Goal: Check status: Check status

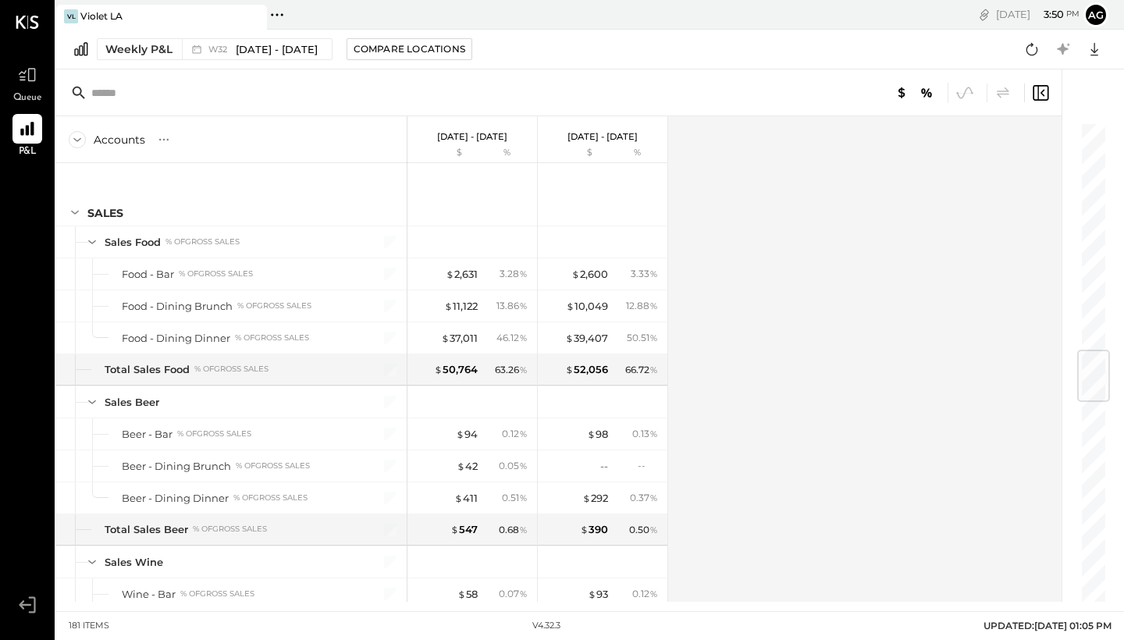
scroll to position [1734, 0]
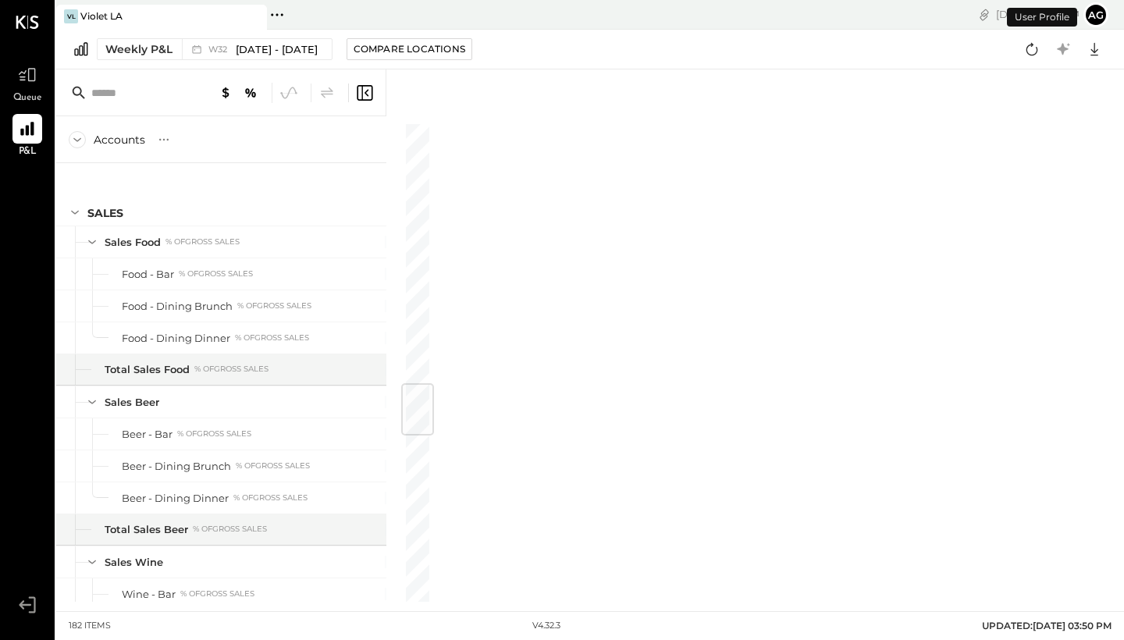
scroll to position [2210, 0]
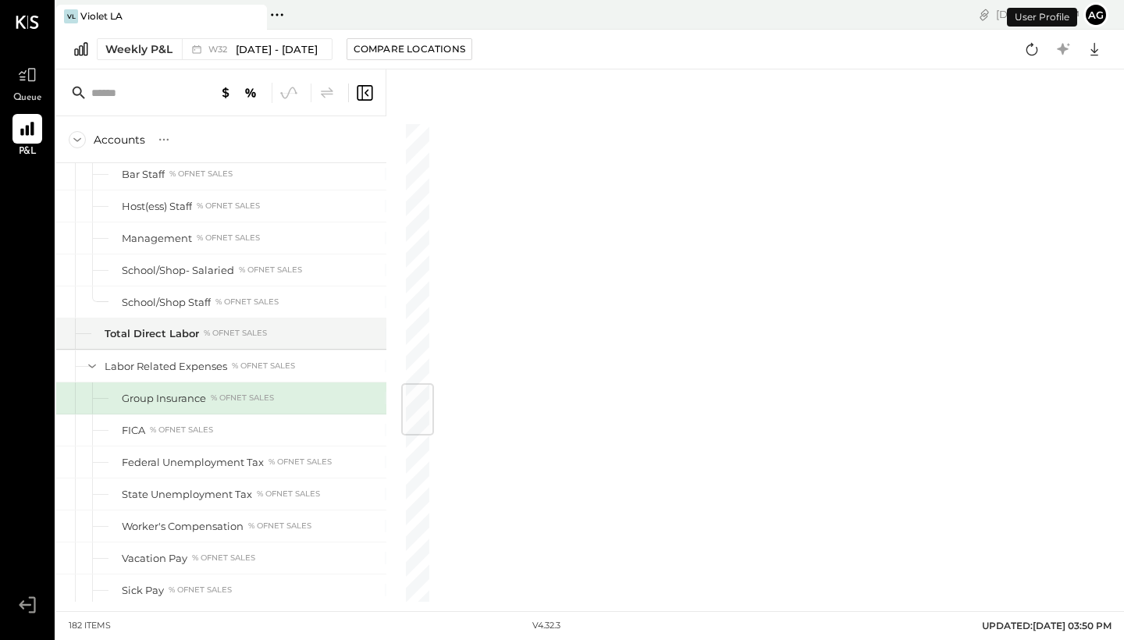
click at [375, 90] on div at bounding box center [220, 92] width 329 height 47
click at [363, 97] on icon at bounding box center [364, 92] width 19 height 19
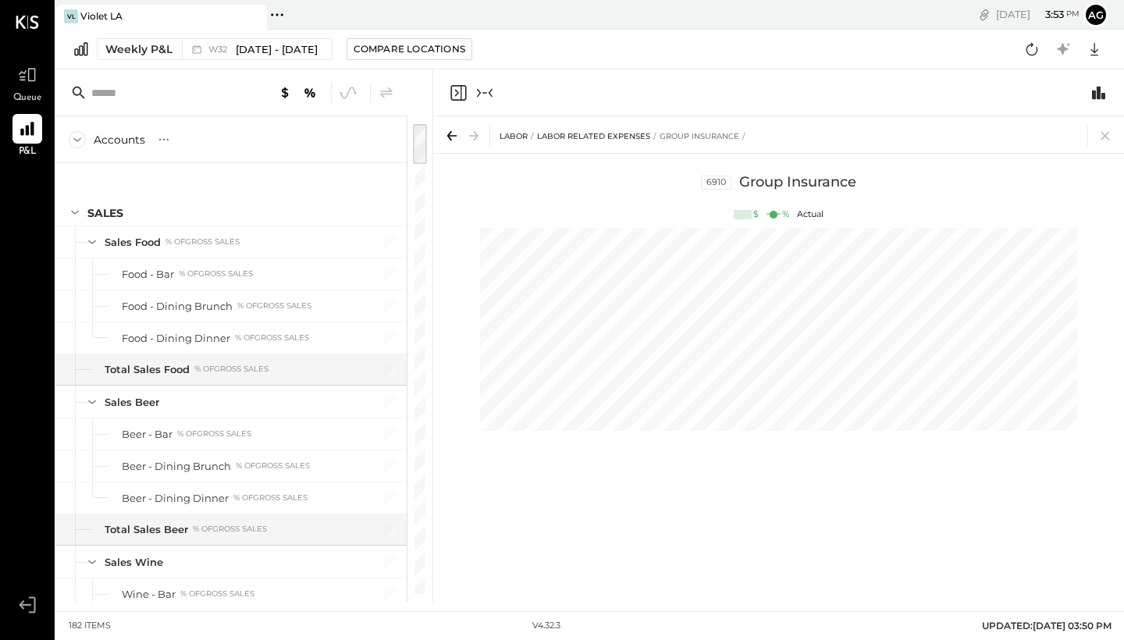
click at [454, 91] on icon "Close panel" at bounding box center [458, 92] width 19 height 19
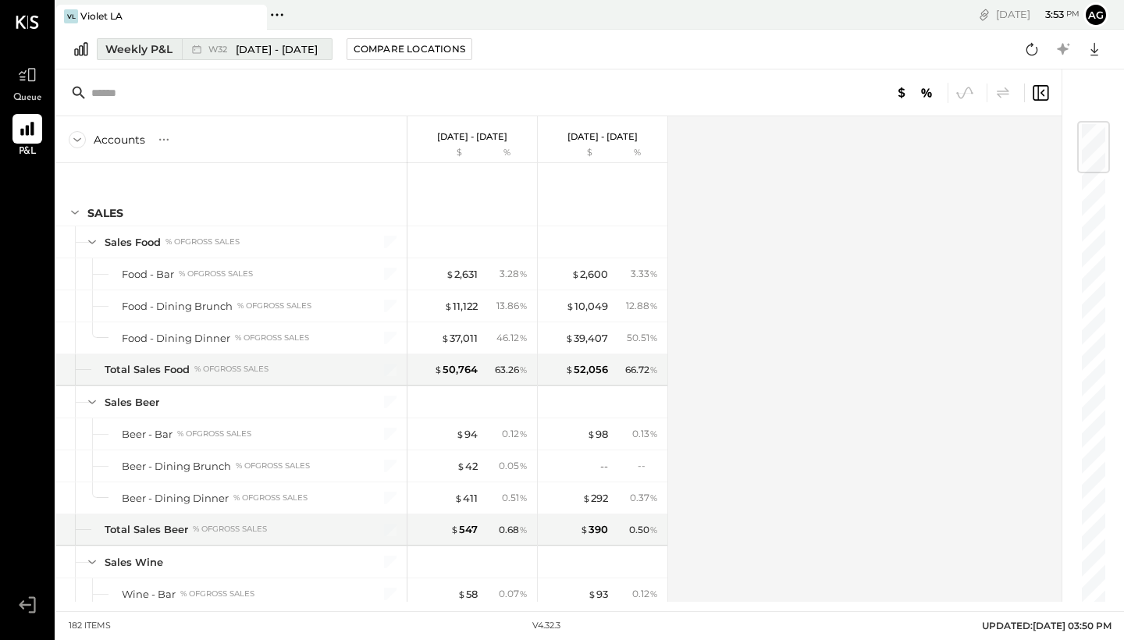
click at [282, 48] on span "[DATE] - [DATE]" at bounding box center [277, 49] width 82 height 15
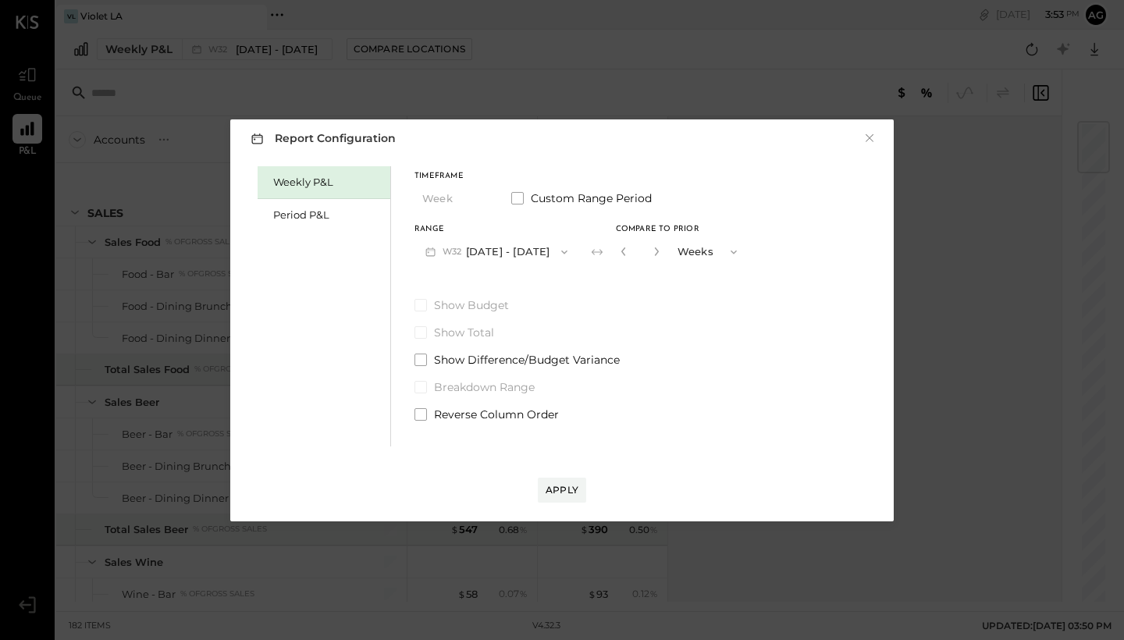
click at [476, 250] on button "W32 Aug 4 - 10, 2025" at bounding box center [496, 251] width 164 height 29
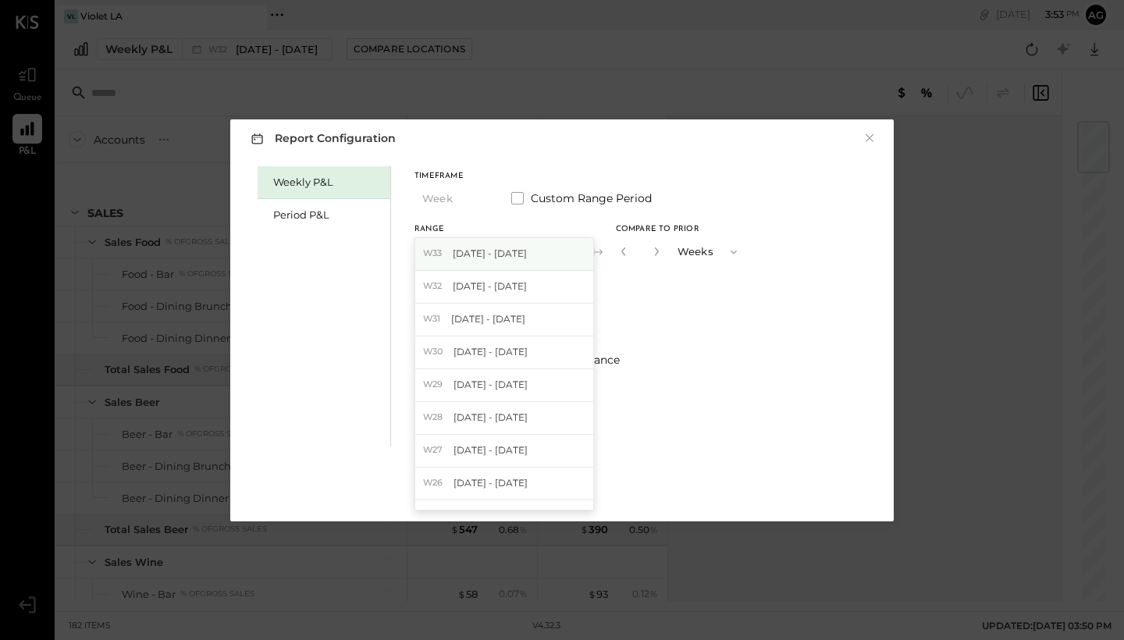
click at [483, 247] on span "Aug 11 - 17, 2025" at bounding box center [490, 253] width 74 height 13
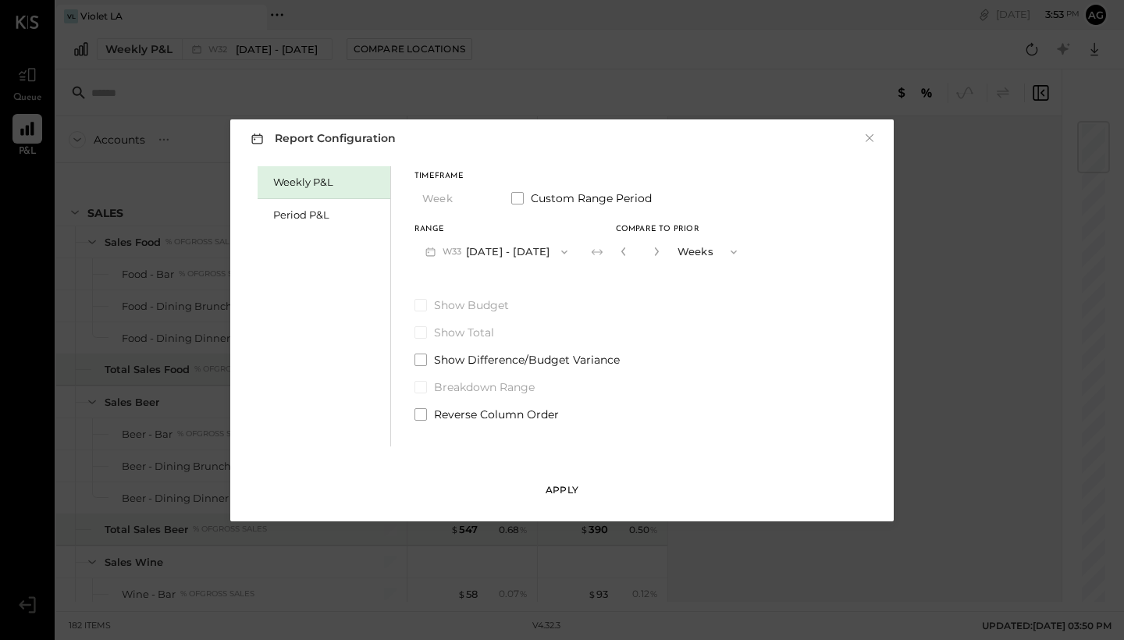
click at [560, 485] on div "Apply" at bounding box center [561, 489] width 33 height 13
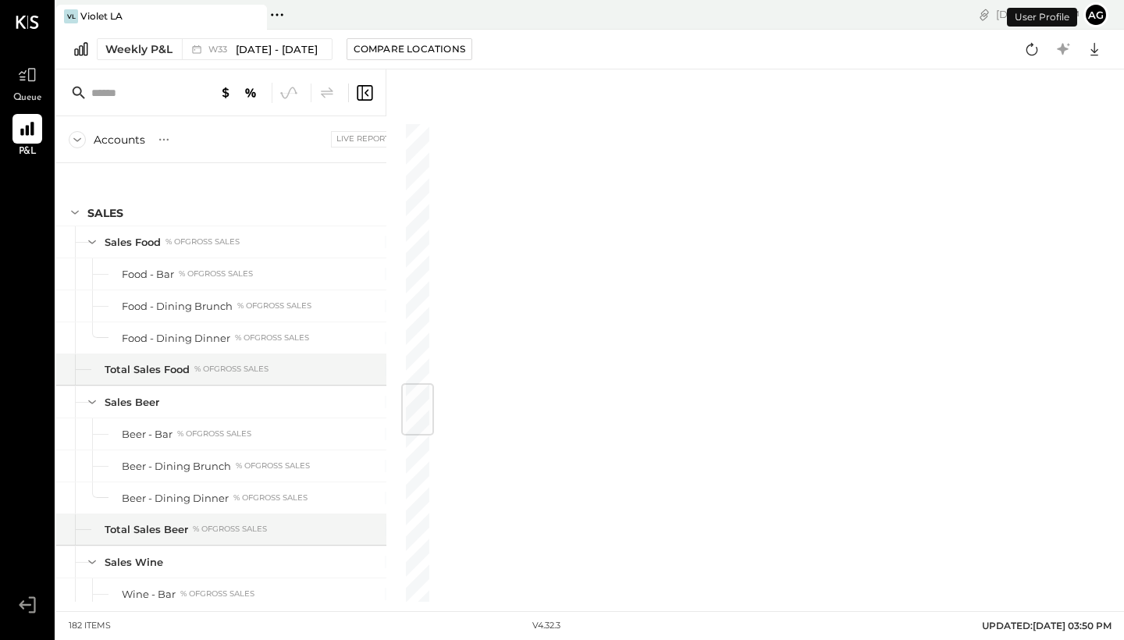
scroll to position [2210, 0]
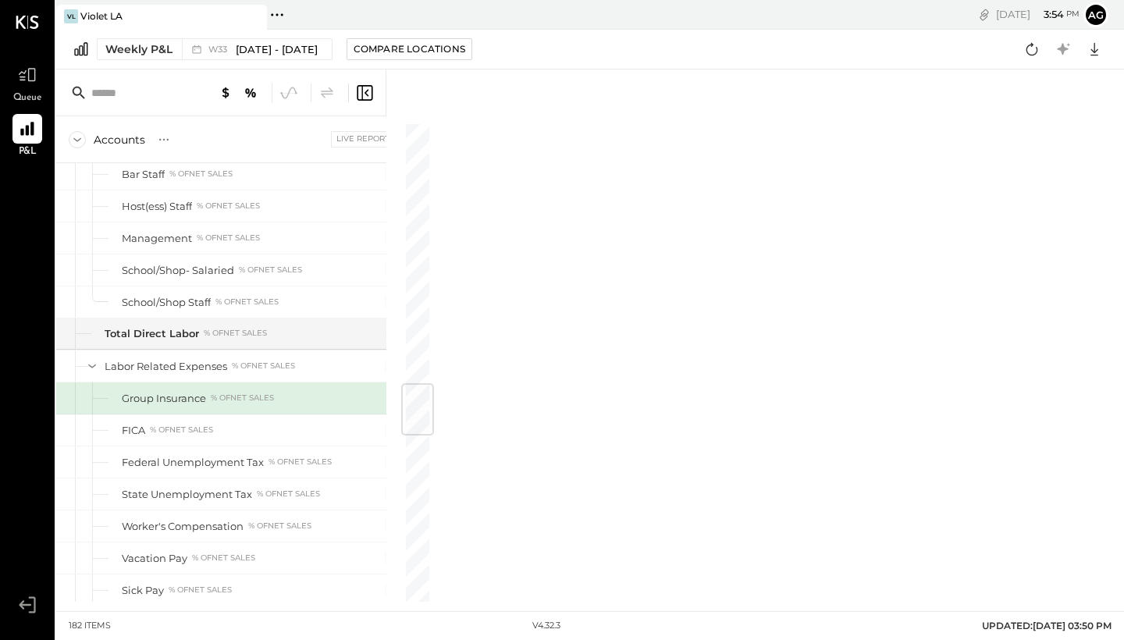
click at [375, 95] on div at bounding box center [220, 92] width 329 height 47
click at [361, 93] on icon at bounding box center [364, 92] width 19 height 19
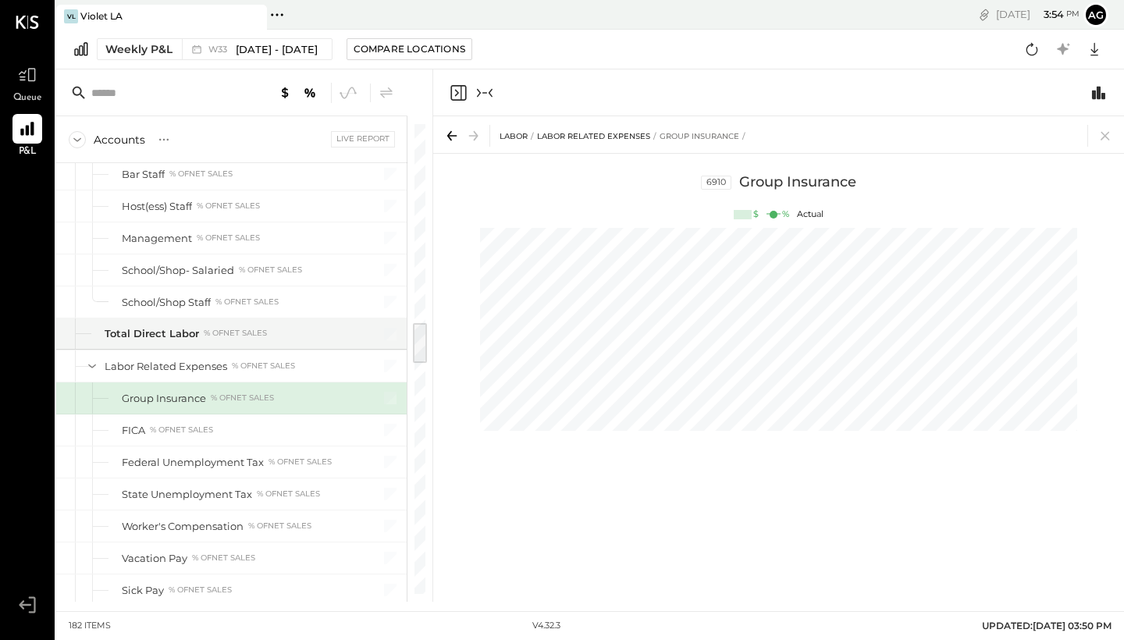
click at [456, 93] on icon "Close panel" at bounding box center [458, 92] width 19 height 19
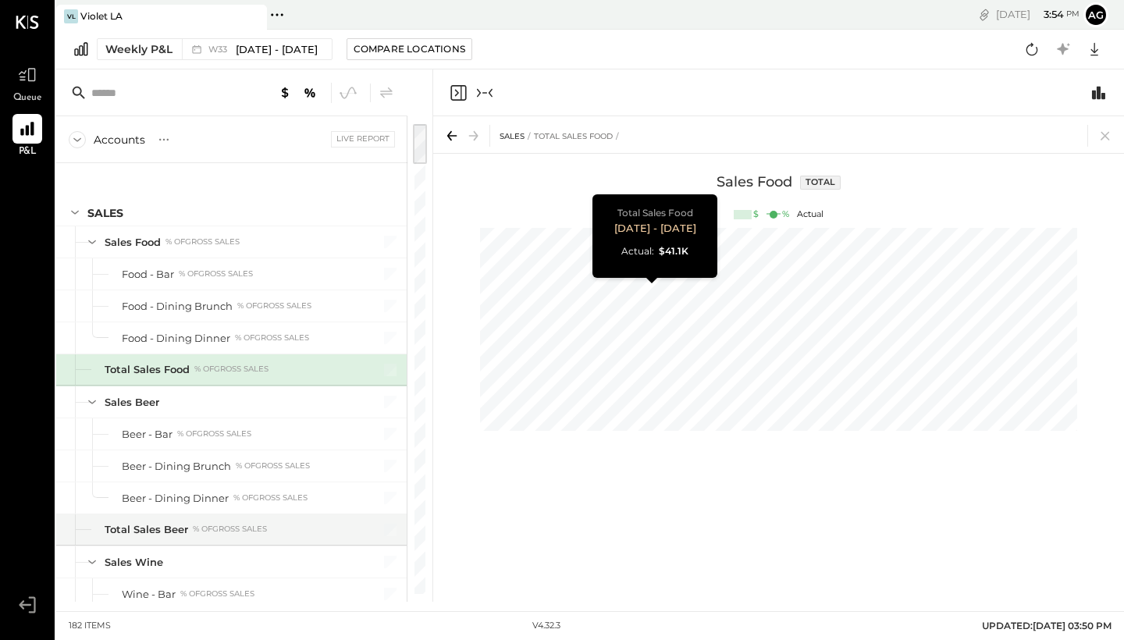
scroll to position [0, 64]
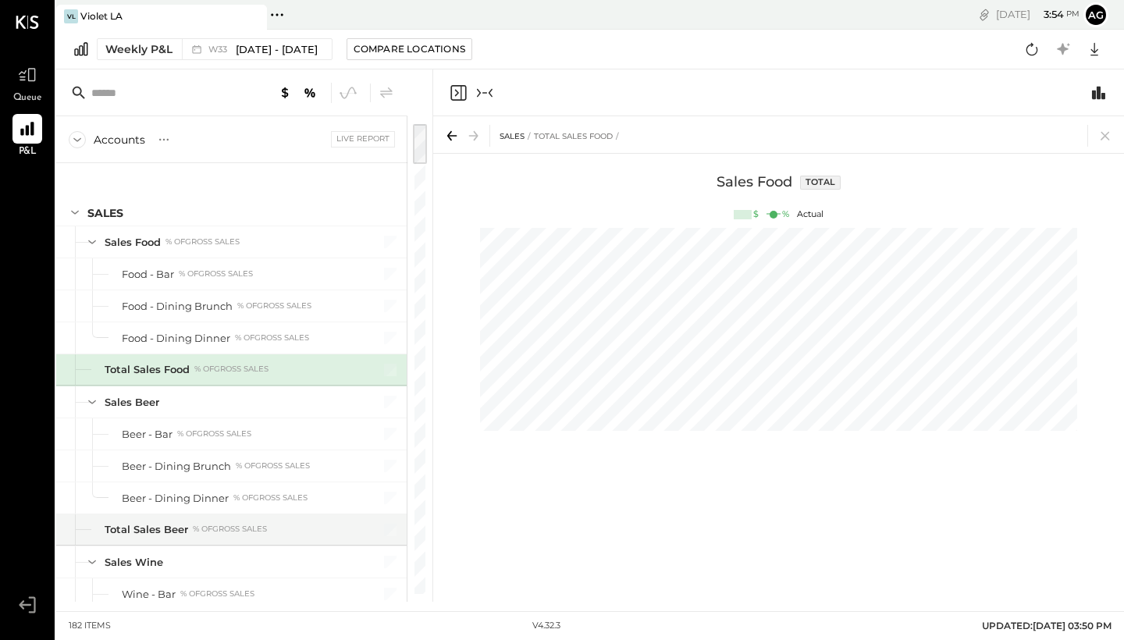
click at [458, 95] on icon "Close panel" at bounding box center [458, 92] width 19 height 19
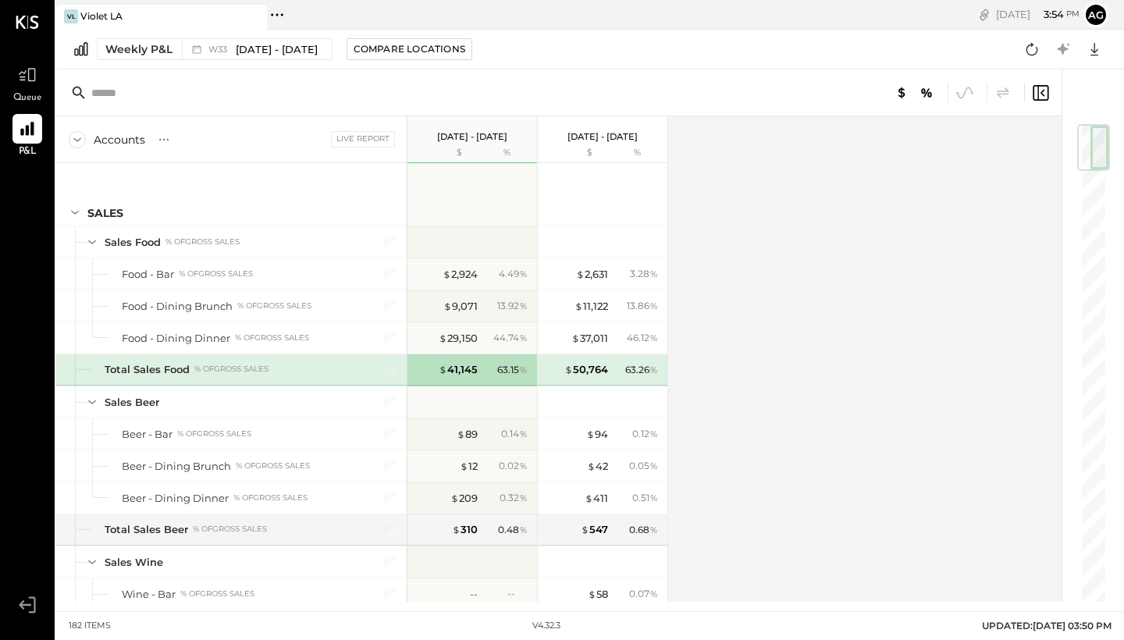
click at [375, 138] on div "Live Report" at bounding box center [363, 139] width 64 height 16
click at [162, 140] on icon at bounding box center [164, 140] width 16 height 16
